Goal: Check status: Check status

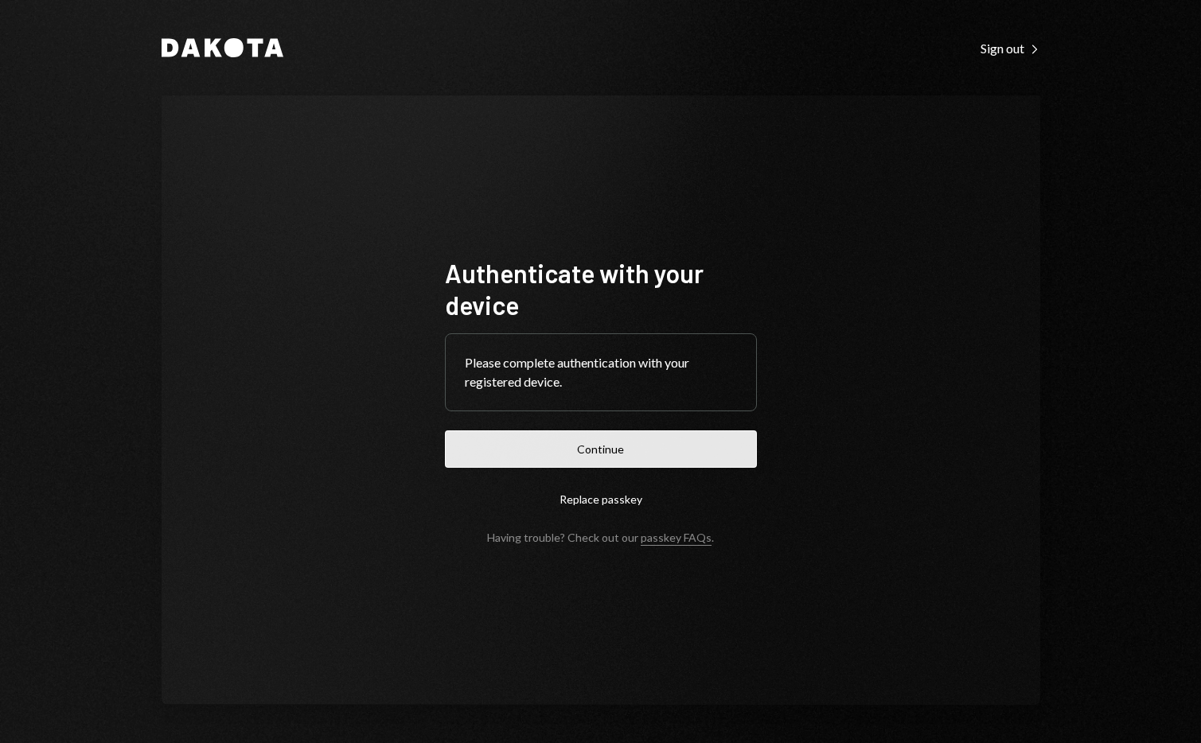
click at [606, 450] on button "Continue" at bounding box center [601, 448] width 312 height 37
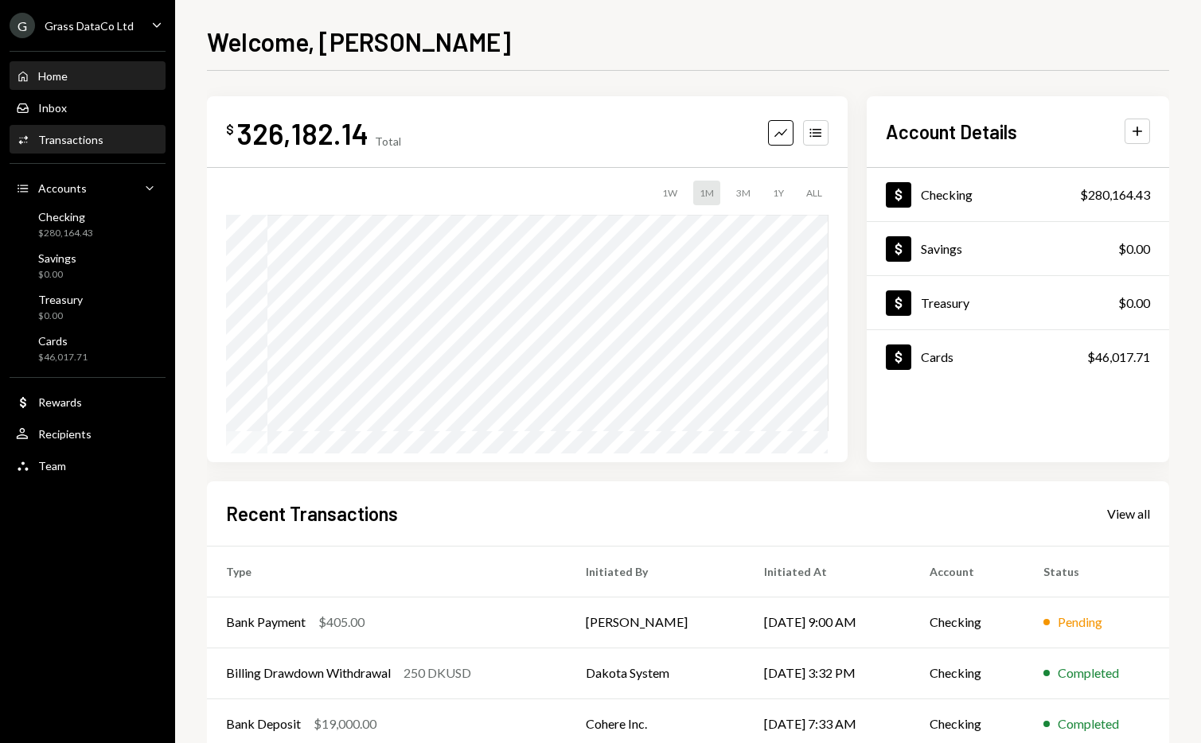
click at [85, 147] on div "Activities Transactions" at bounding box center [87, 140] width 143 height 27
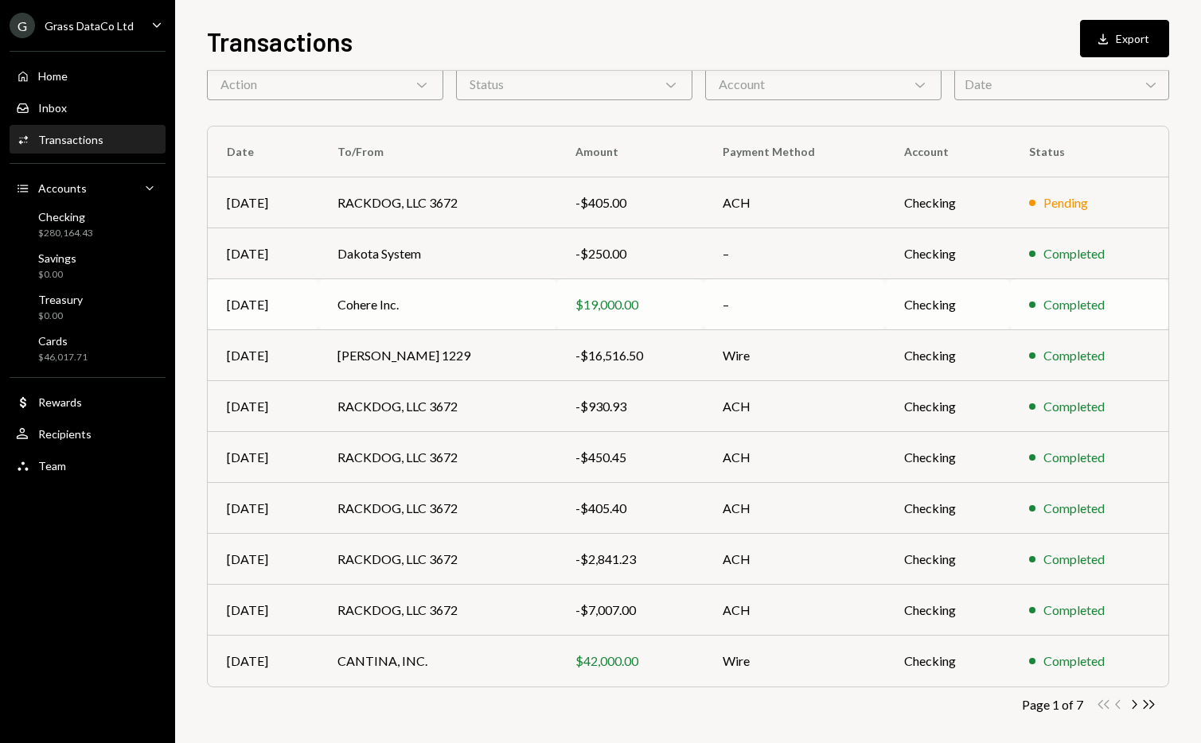
scroll to position [84, 0]
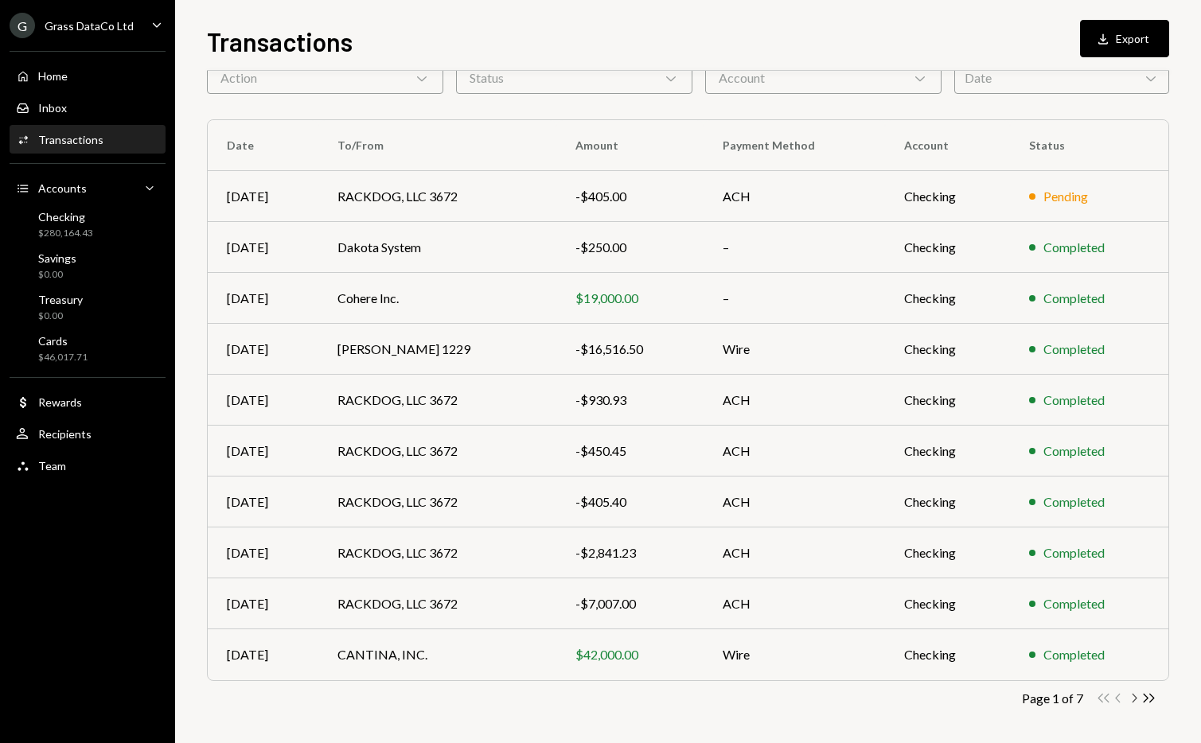
click at [1135, 696] on icon "button" at bounding box center [1134, 698] width 5 height 9
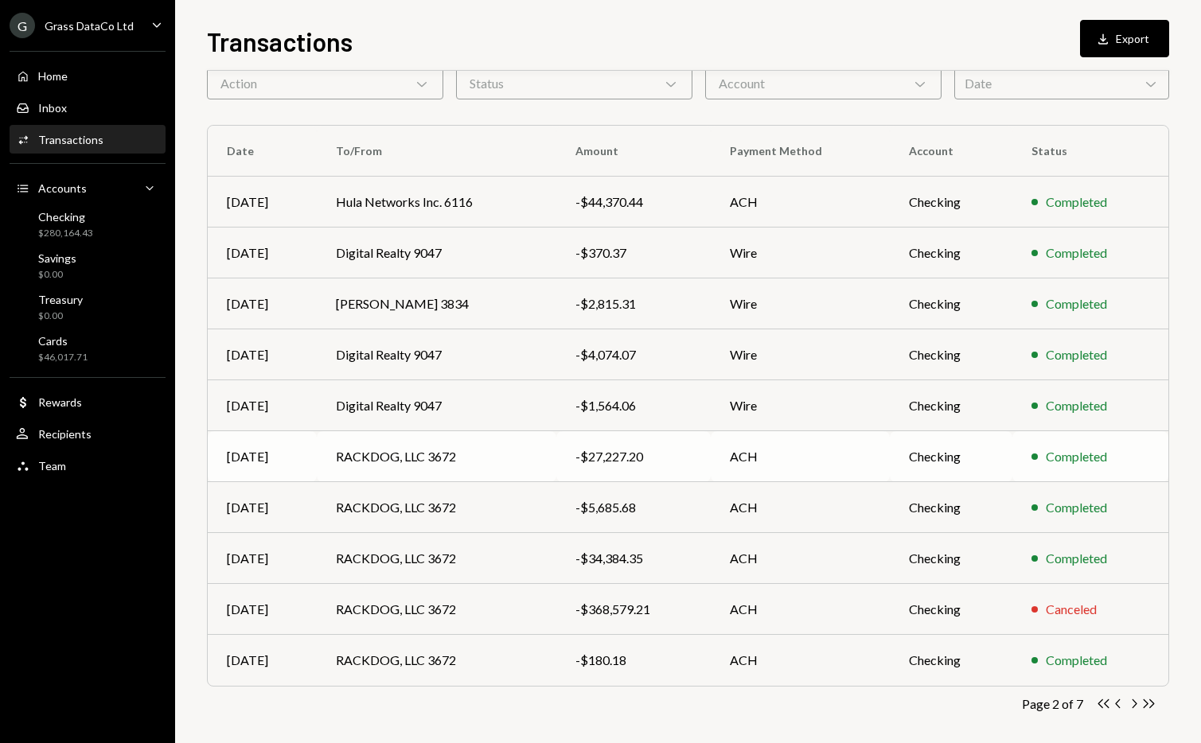
scroll to position [88, 0]
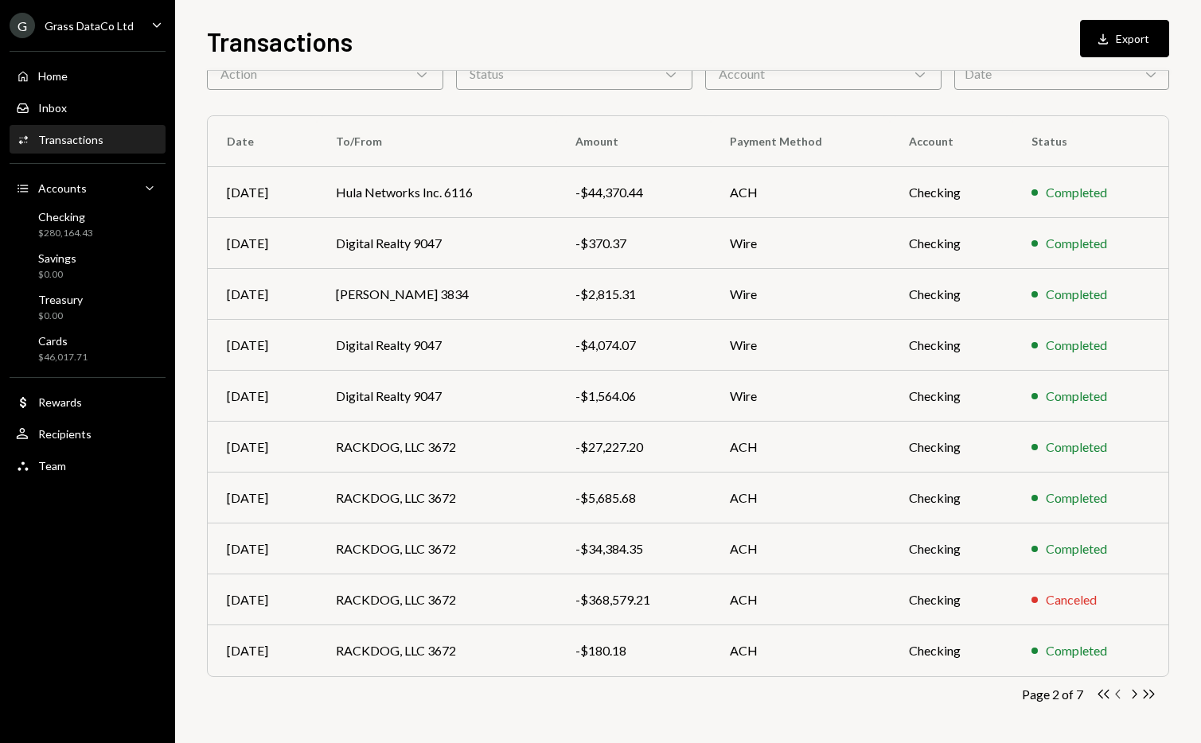
click at [1116, 696] on icon "Chevron Left" at bounding box center [1118, 694] width 15 height 15
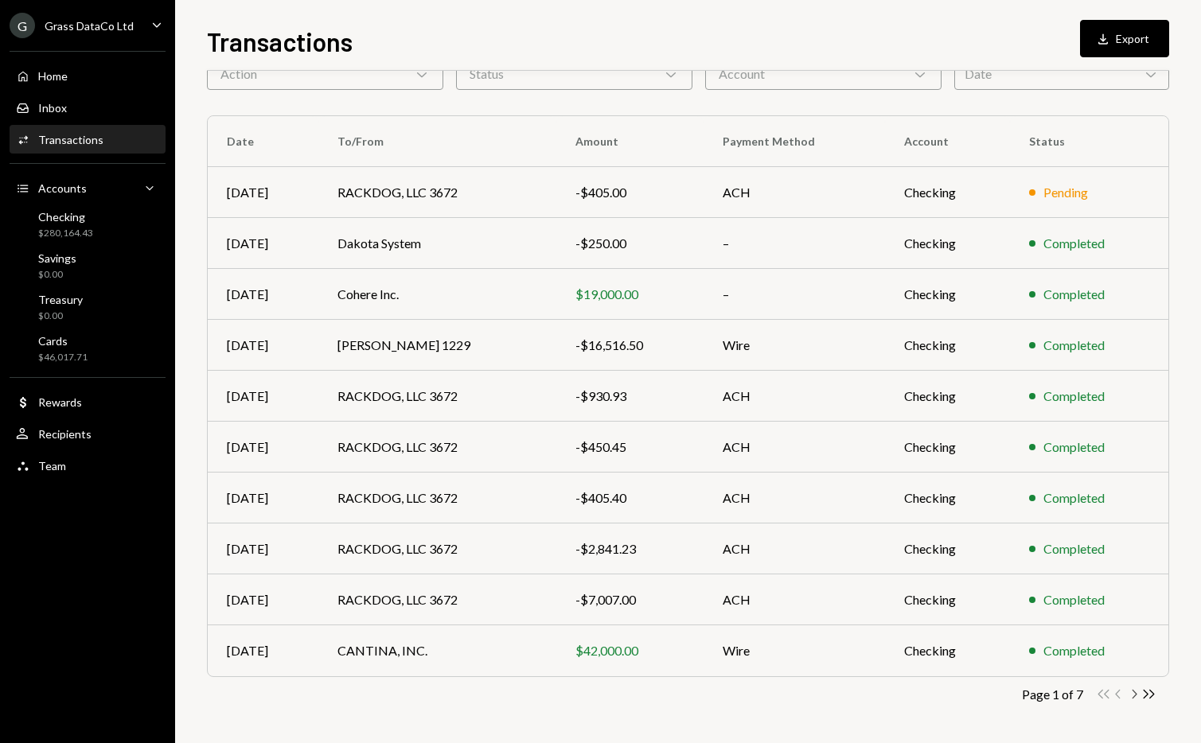
click at [1135, 695] on icon "button" at bounding box center [1134, 694] width 5 height 9
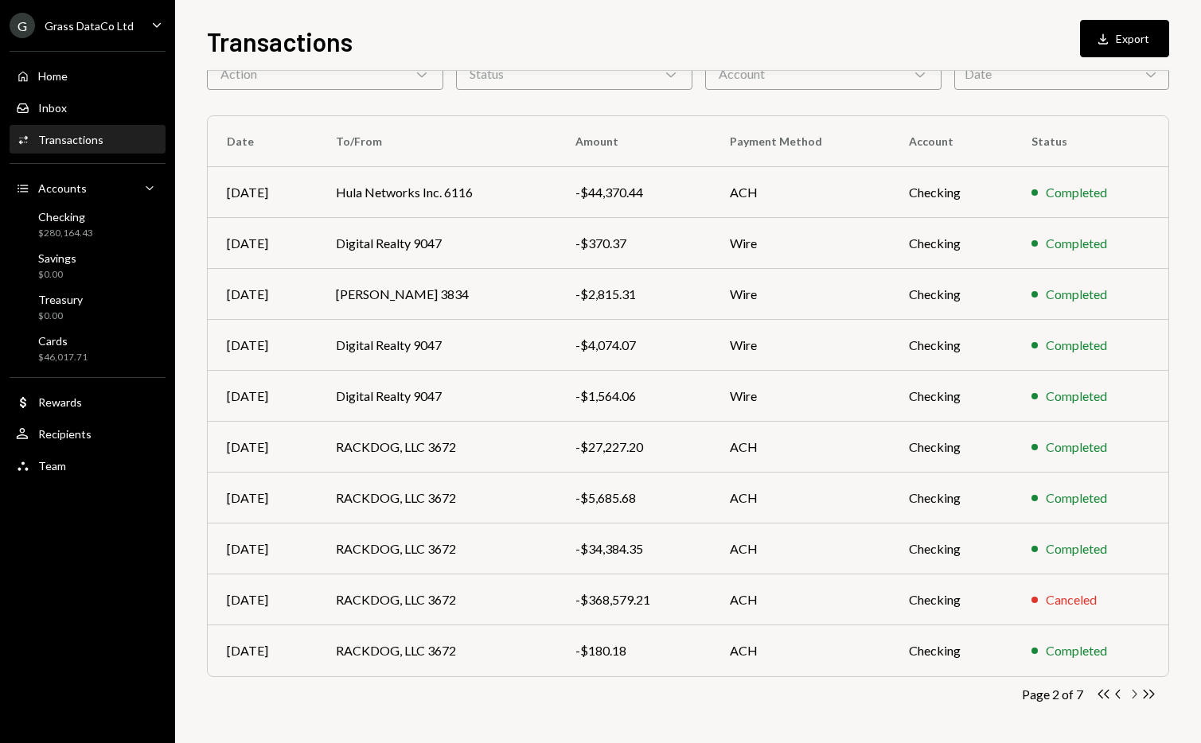
click at [1135, 695] on icon "button" at bounding box center [1134, 694] width 5 height 9
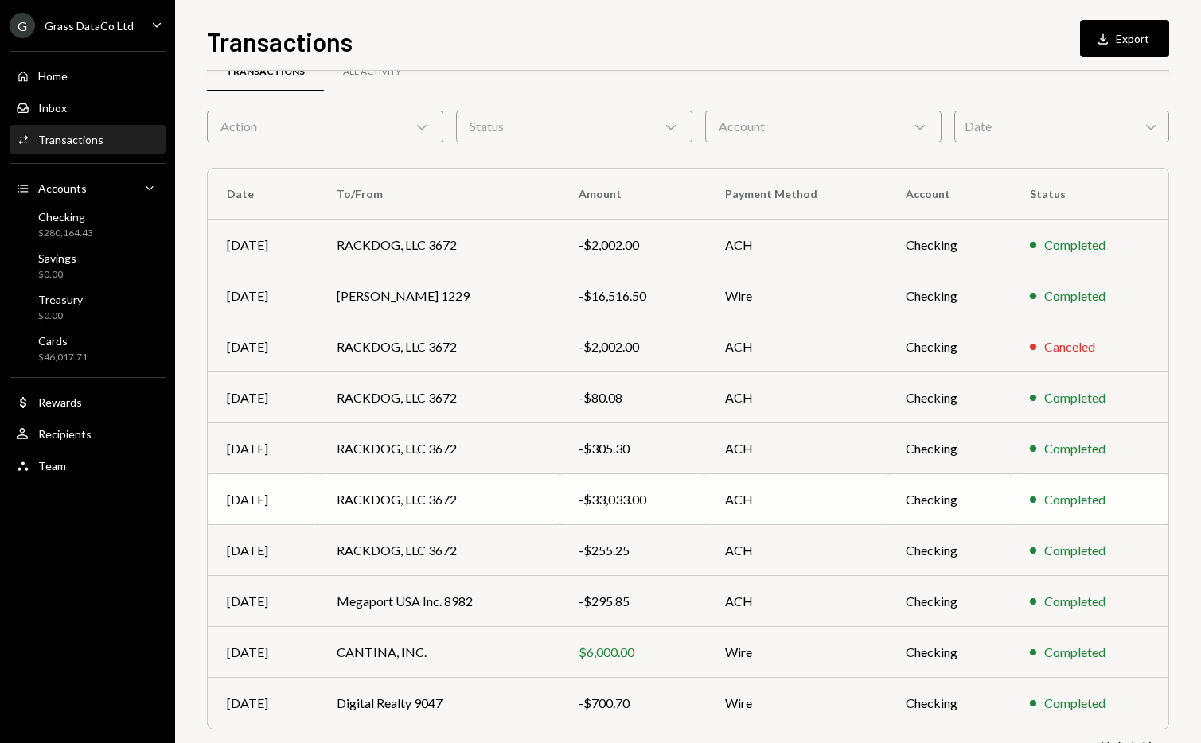
scroll to position [72, 0]
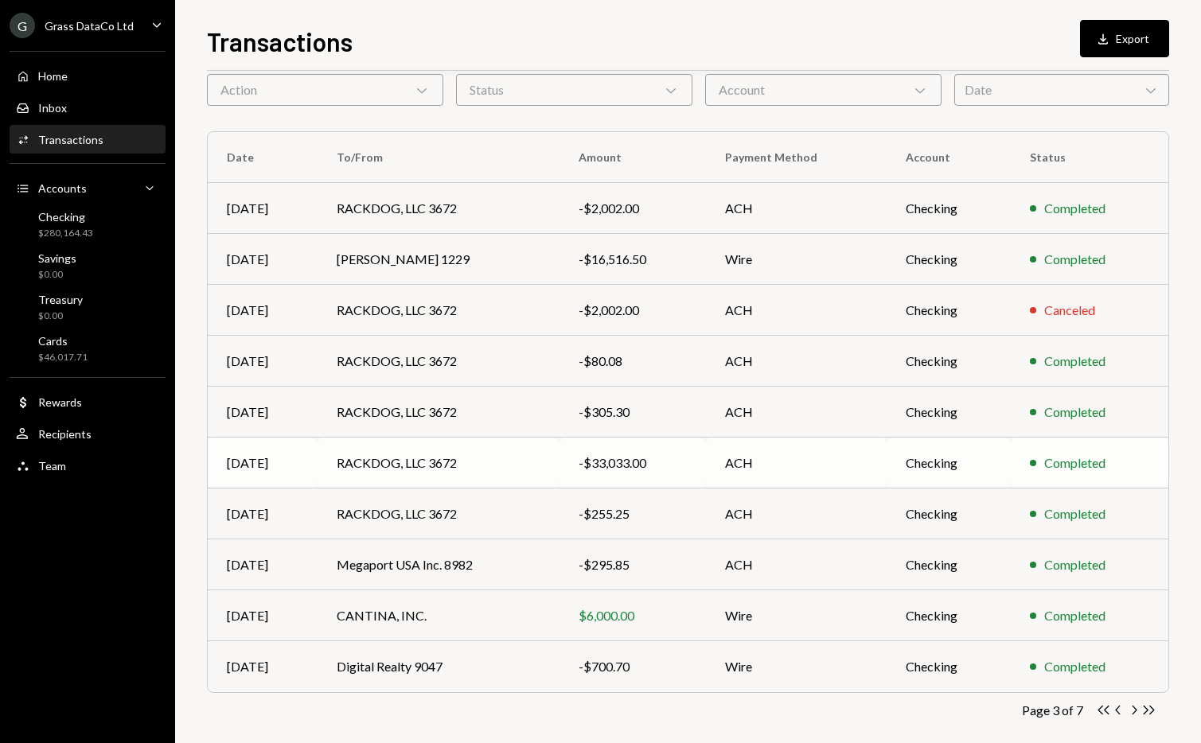
click at [1132, 458] on div "Completed" at bounding box center [1089, 463] width 119 height 19
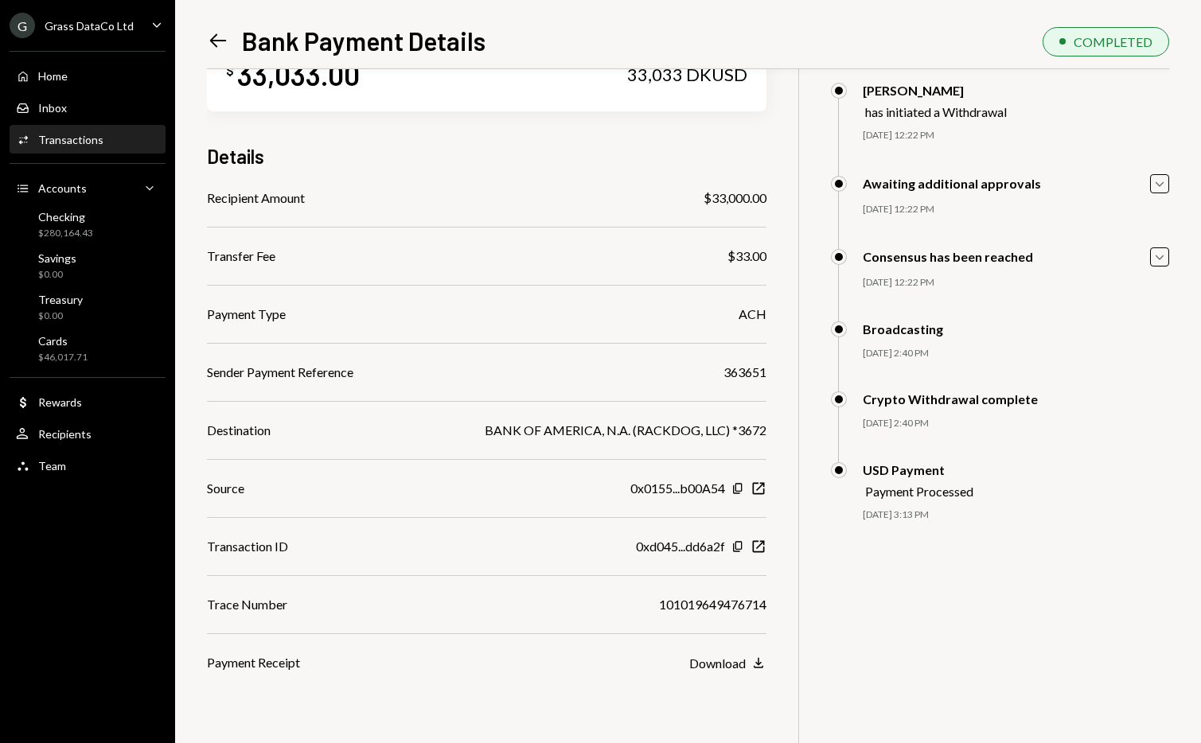
scroll to position [69, 0]
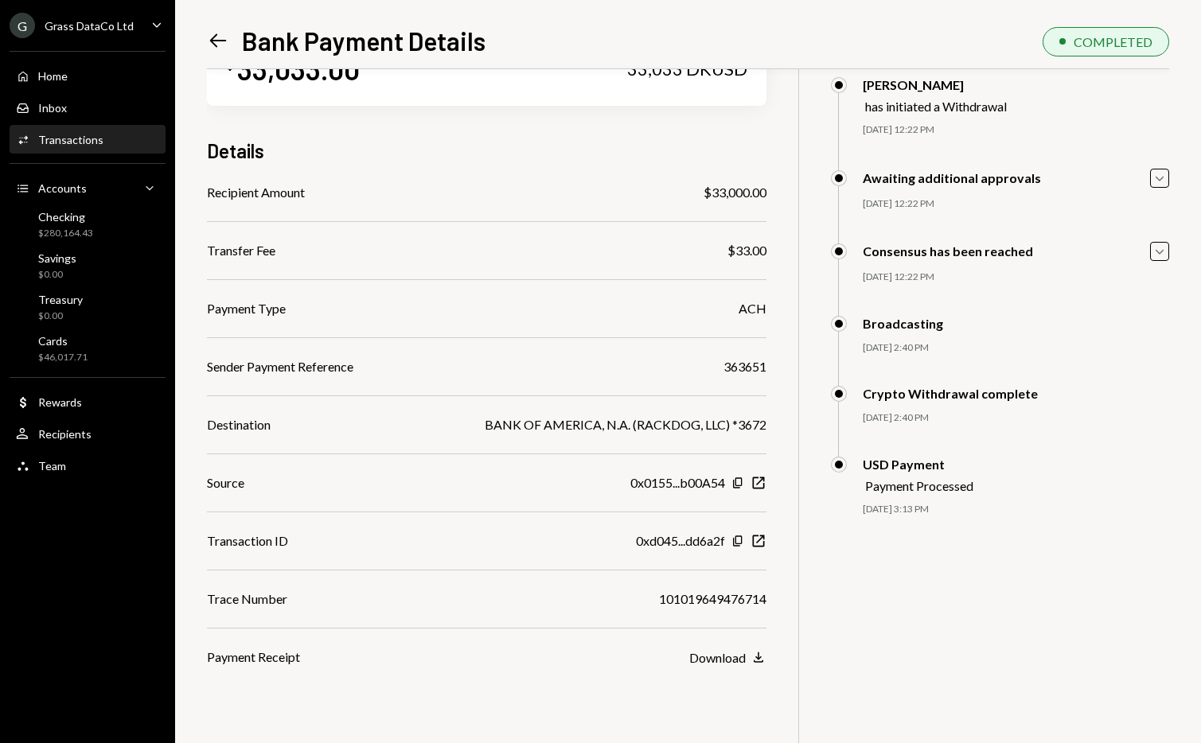
click at [212, 40] on icon at bounding box center [218, 41] width 17 height 14
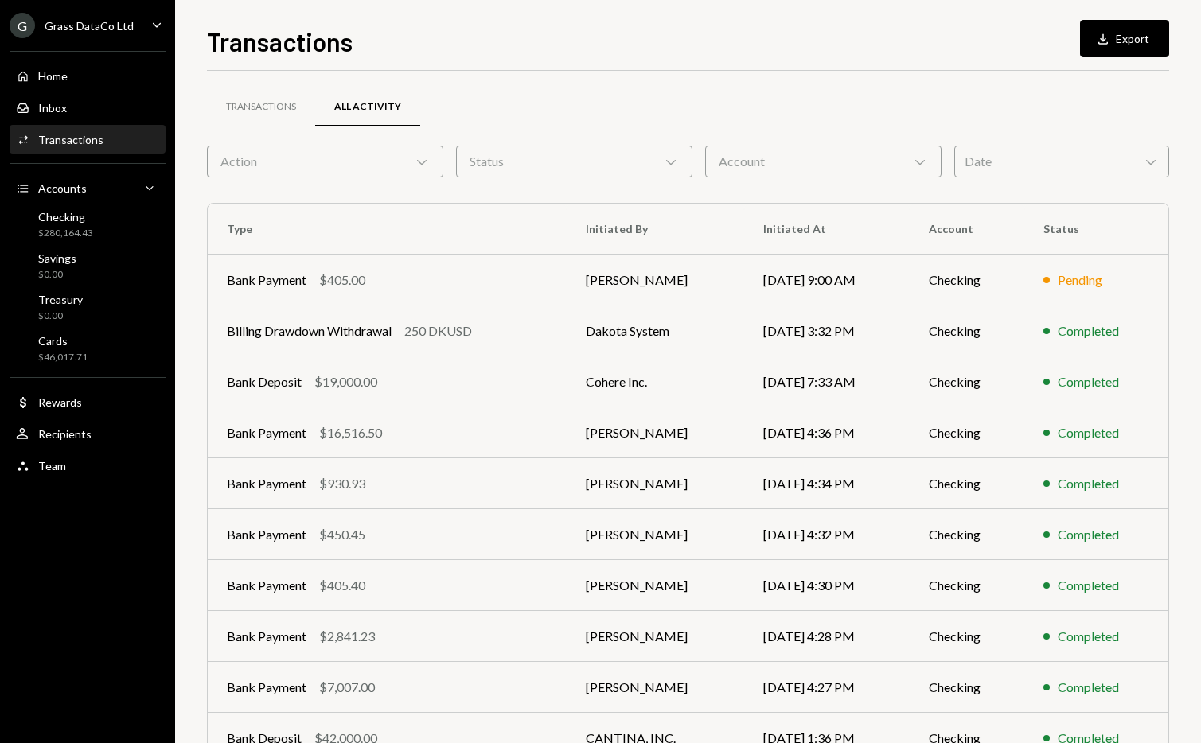
click at [79, 135] on div "Transactions" at bounding box center [70, 140] width 65 height 14
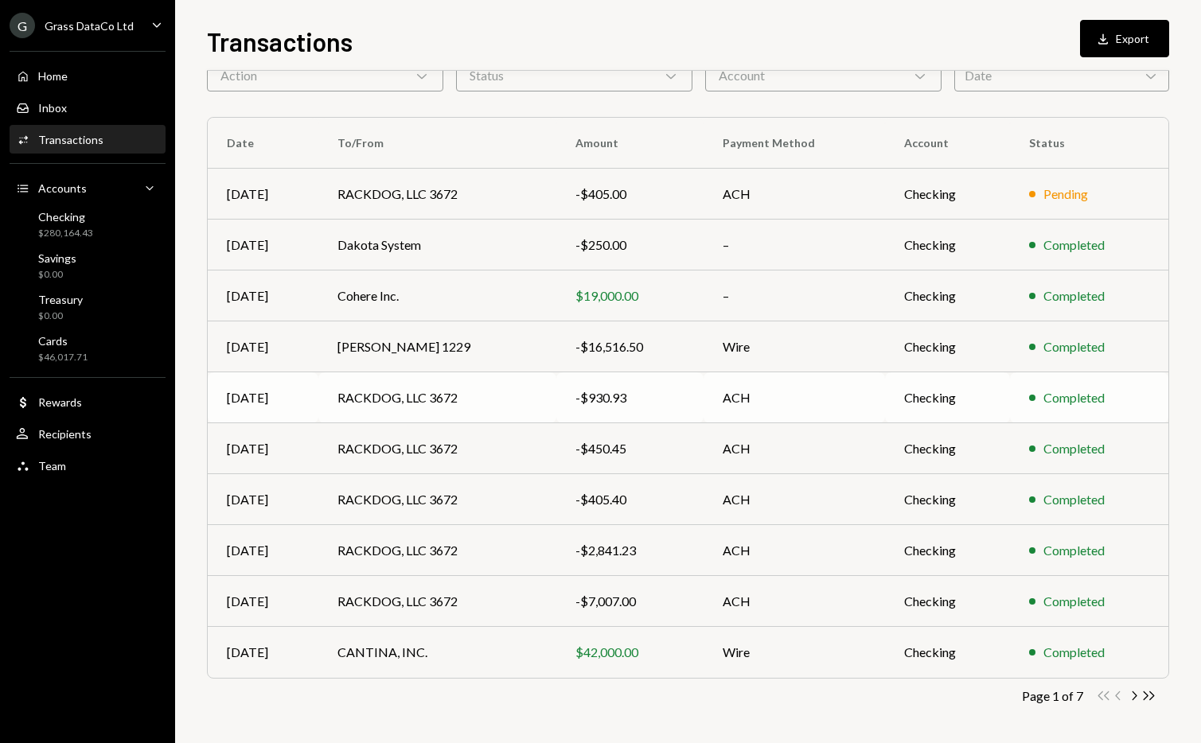
scroll to position [88, 0]
click at [1137, 699] on icon "Chevron Right" at bounding box center [1133, 694] width 15 height 15
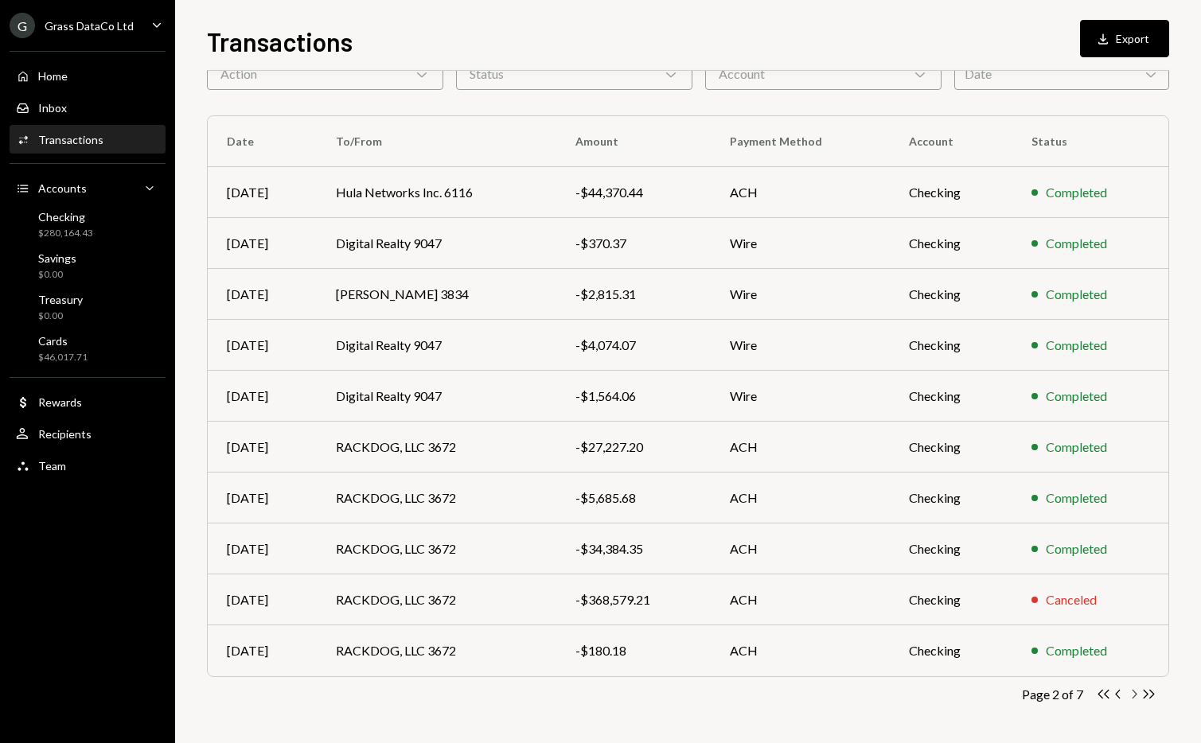
click at [1135, 697] on icon "Chevron Right" at bounding box center [1133, 694] width 15 height 15
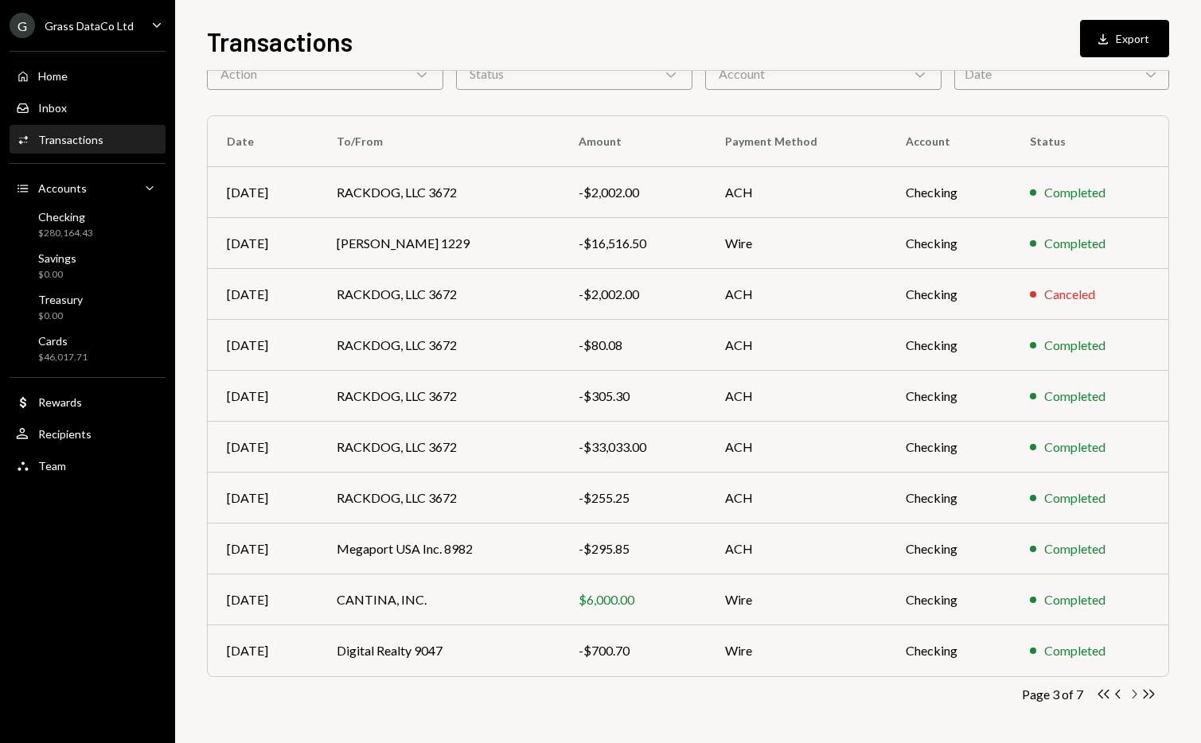
click at [1135, 697] on icon "Chevron Right" at bounding box center [1133, 694] width 15 height 15
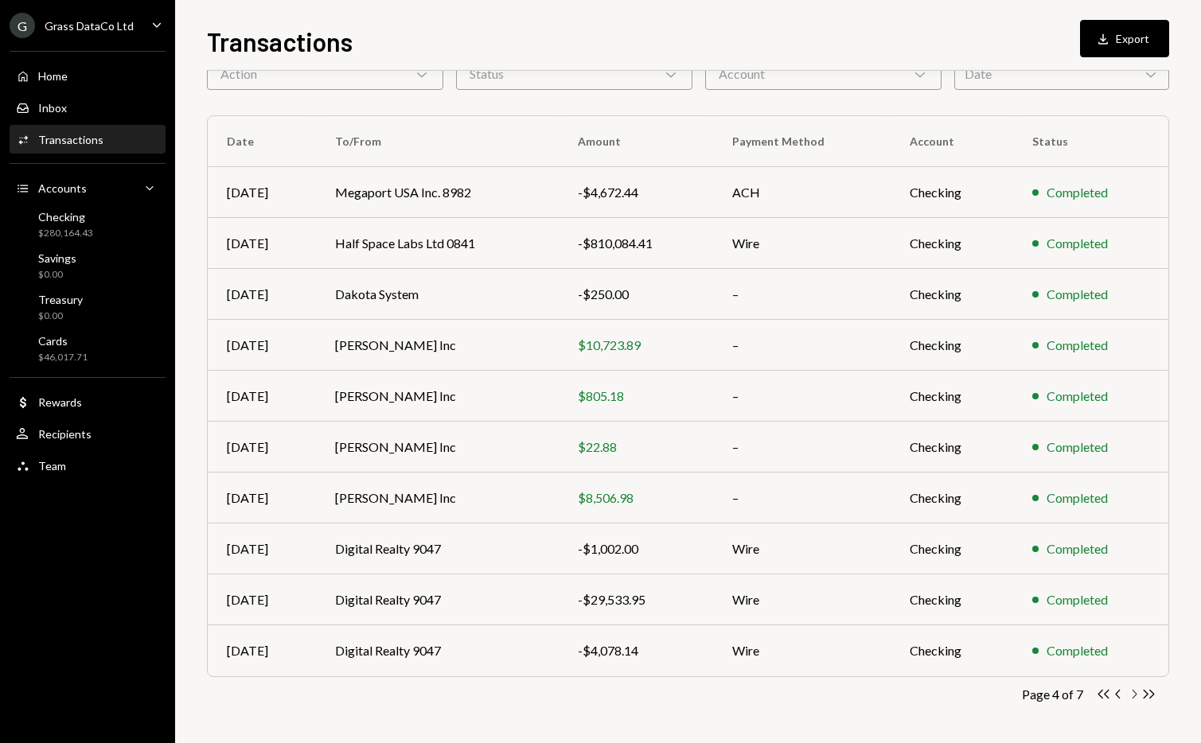
click at [1135, 693] on icon "Chevron Right" at bounding box center [1133, 694] width 15 height 15
